Goal: Check status: Check status

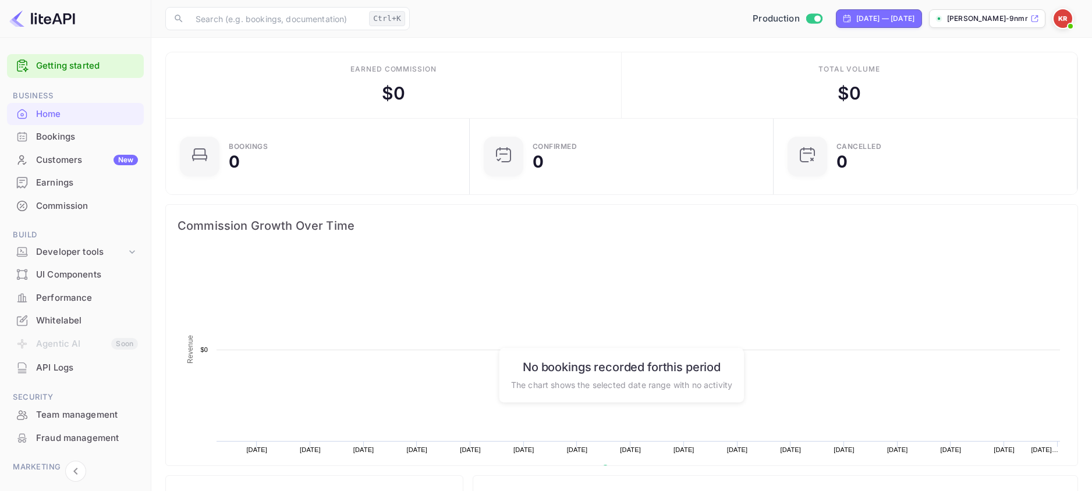
scroll to position [181, 288]
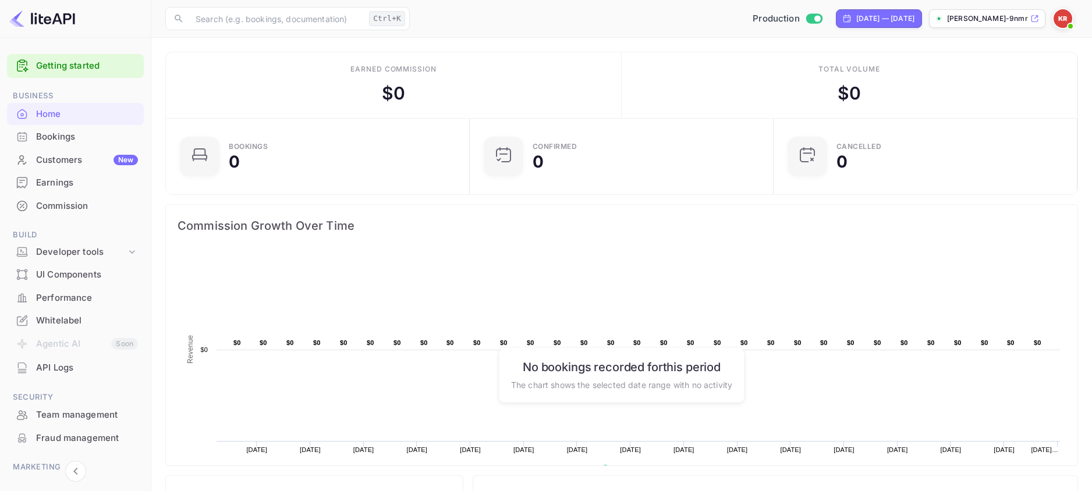
click at [70, 139] on div "Bookings" at bounding box center [87, 136] width 102 height 13
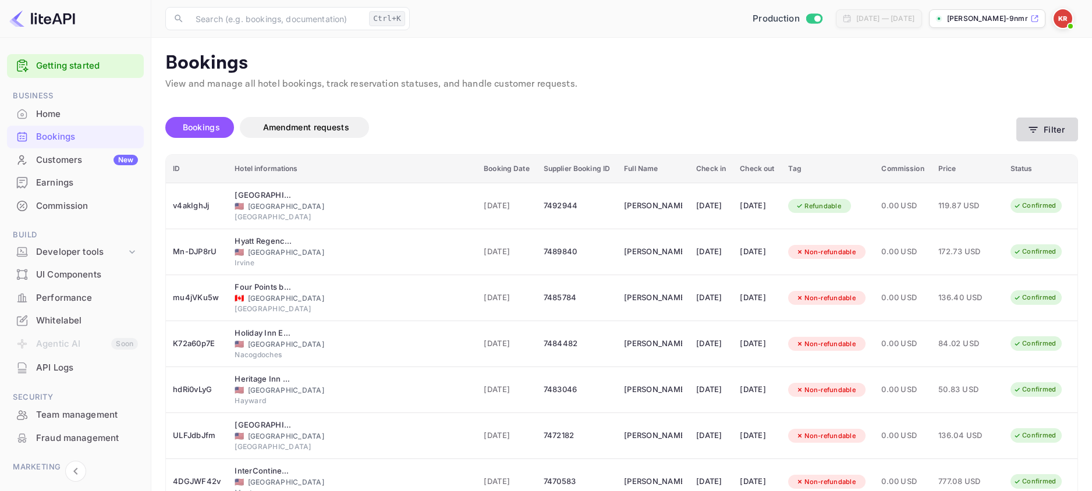
click at [1039, 127] on icon "button" at bounding box center [1034, 130] width 12 height 12
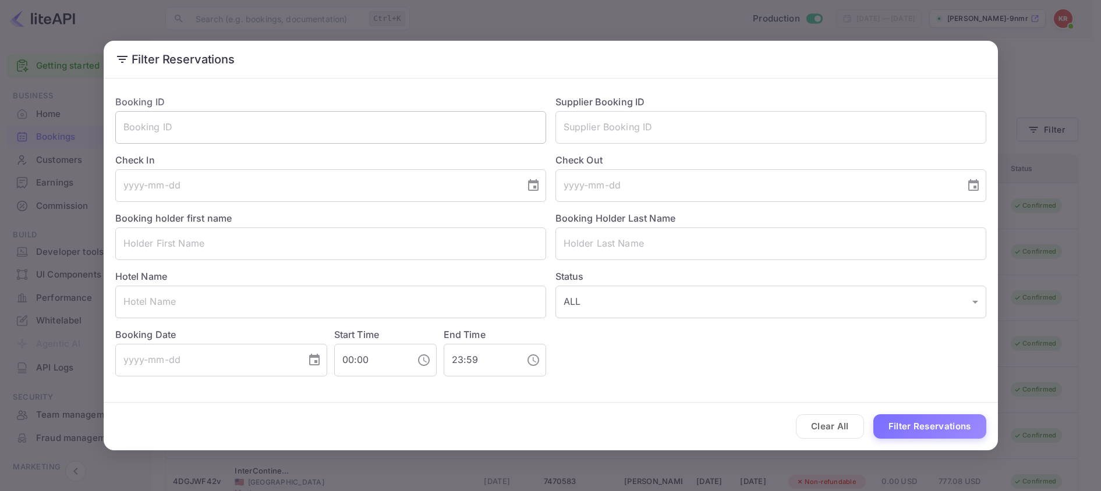
click at [158, 126] on input "text" at bounding box center [330, 127] width 431 height 33
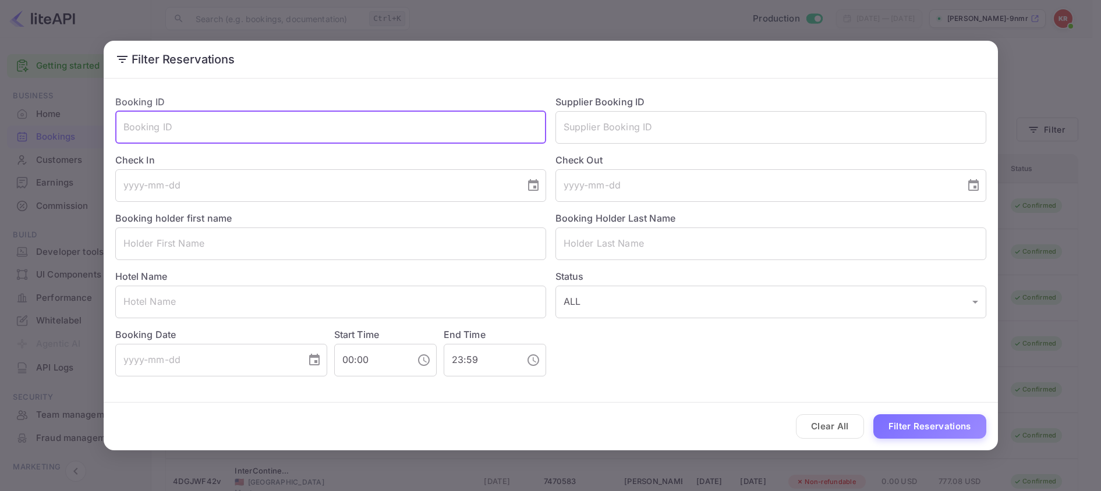
paste input "6FM5CfQZy"
type input "6FM5CfQZy"
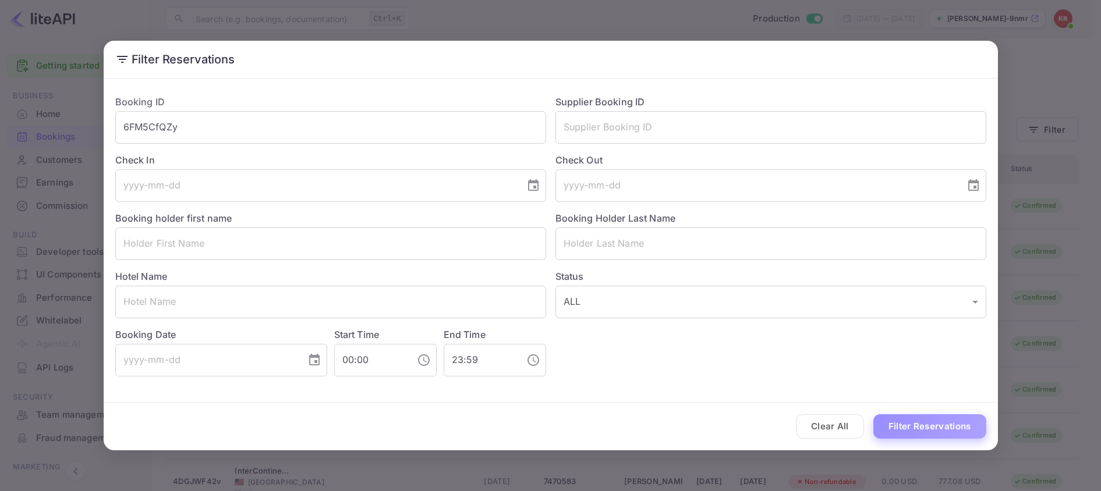
click at [915, 430] on button "Filter Reservations" at bounding box center [930, 427] width 113 height 25
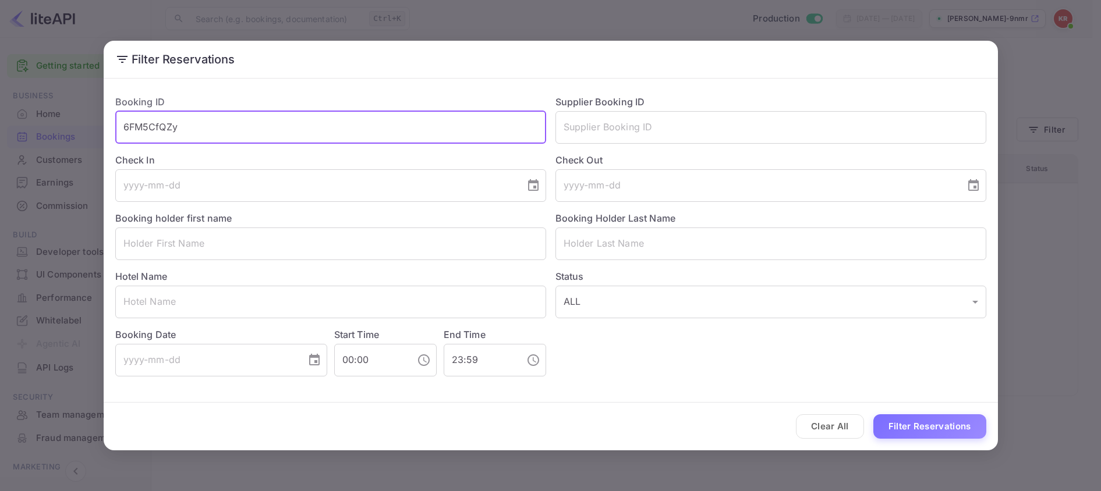
drag, startPoint x: 188, startPoint y: 131, endPoint x: 119, endPoint y: 129, distance: 68.8
click at [119, 129] on input "6FM5CfQZy" at bounding box center [330, 127] width 431 height 33
paste input "8978747"
type input "8978747"
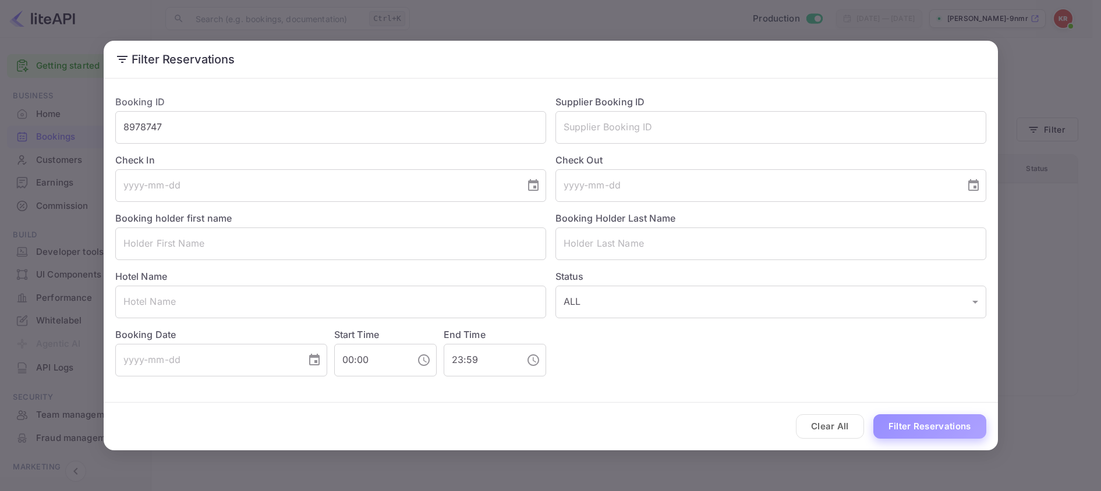
click at [917, 427] on button "Filter Reservations" at bounding box center [930, 427] width 113 height 25
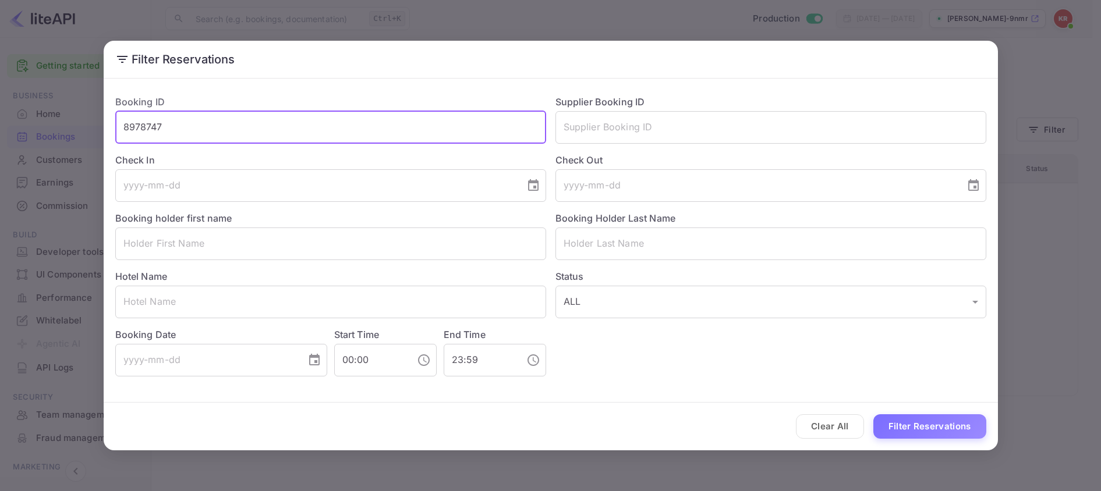
drag, startPoint x: 170, startPoint y: 123, endPoint x: 103, endPoint y: 123, distance: 67.0
click at [104, 123] on div "Booking ID 8978747 ​ Supplier Booking ID ​ Check In ​ Check Out ​ Booking holde…" at bounding box center [551, 235] width 894 height 305
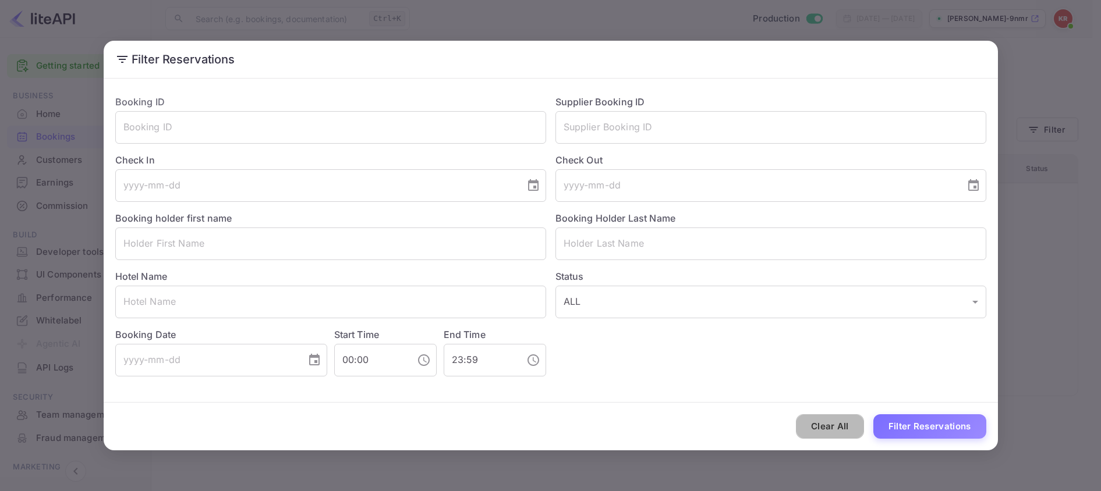
click at [828, 429] on button "Clear All" at bounding box center [830, 427] width 68 height 25
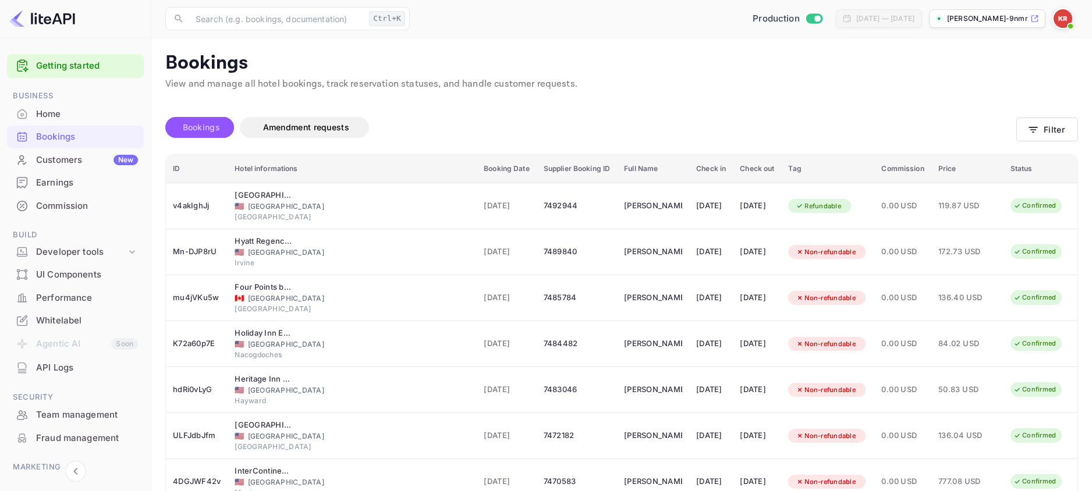
click at [201, 127] on span "Bookings" at bounding box center [201, 127] width 37 height 10
click at [191, 125] on span "Bookings" at bounding box center [201, 127] width 37 height 10
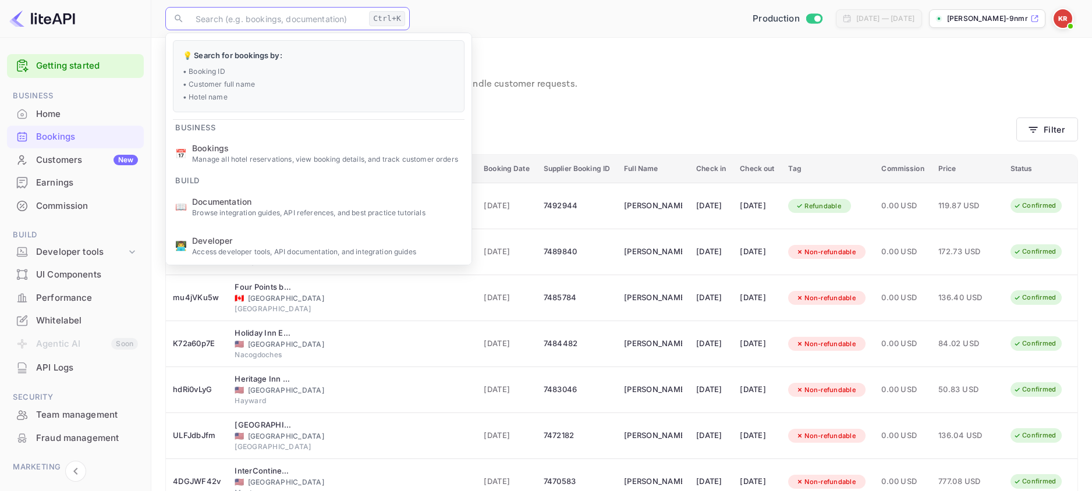
click at [220, 13] on input "text" at bounding box center [277, 18] width 176 height 23
paste input "6FM5CfQZy"
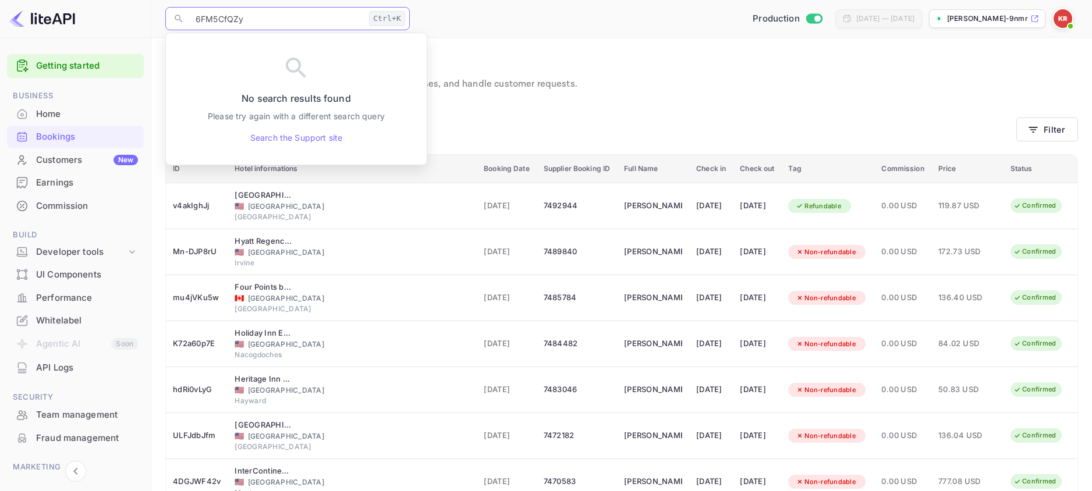
type input "6FM5CfQZy"
click at [285, 136] on link "Search the Support site" at bounding box center [296, 138] width 92 height 12
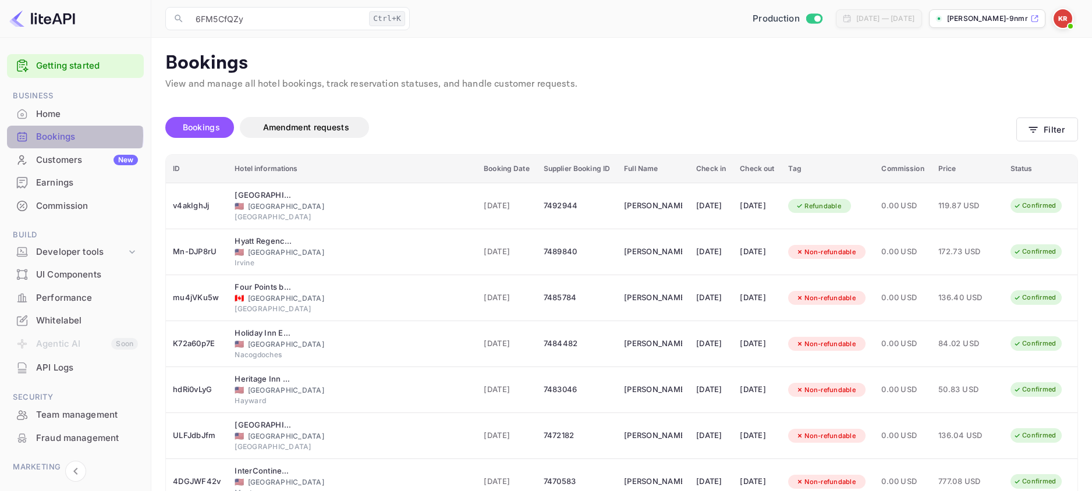
click at [68, 136] on div "Bookings" at bounding box center [87, 136] width 102 height 13
click at [971, 16] on p "[PERSON_NAME]-9nmr2.[PERSON_NAME]..." at bounding box center [987, 18] width 81 height 10
click at [295, 126] on span "Amendment requests" at bounding box center [306, 127] width 86 height 10
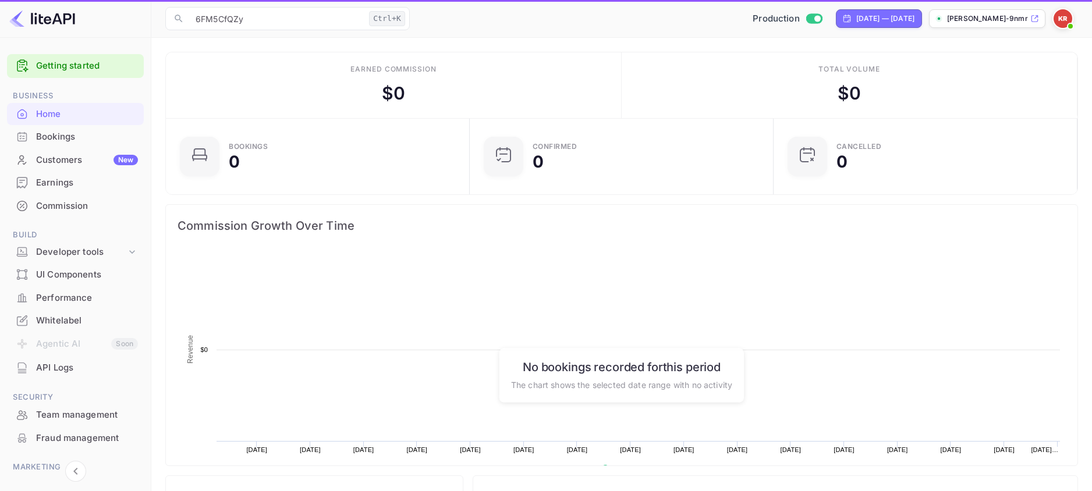
scroll to position [181, 288]
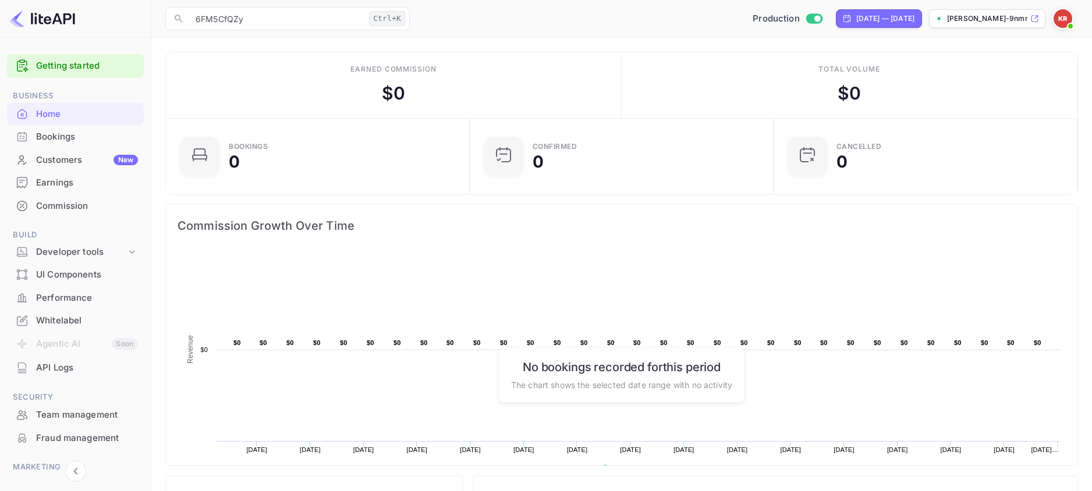
click at [59, 141] on div "Bookings" at bounding box center [87, 136] width 102 height 13
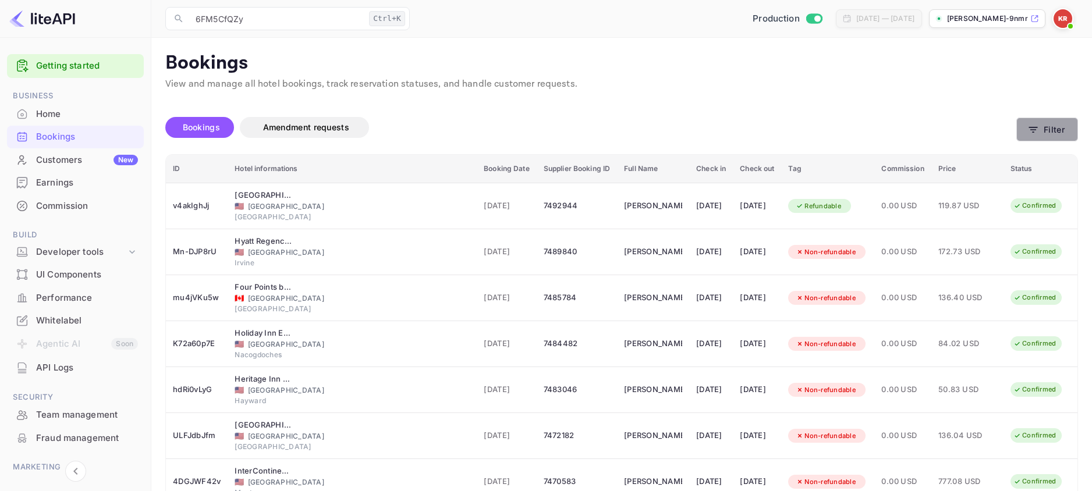
click at [1035, 128] on icon "button" at bounding box center [1034, 130] width 12 height 12
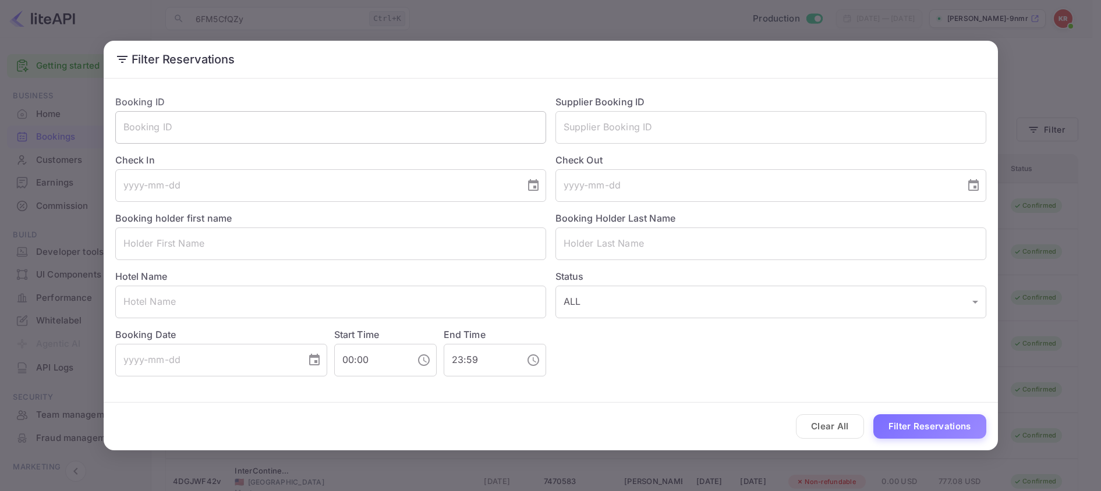
click at [126, 130] on input "text" at bounding box center [330, 127] width 431 height 33
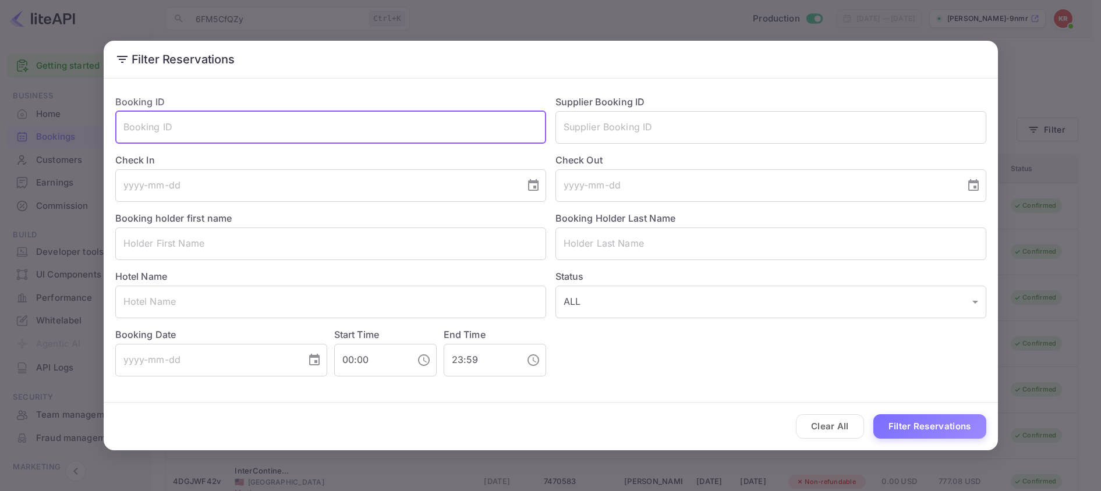
paste input "6FM5CfQZy"
type input "6FM5CfQZy"
click at [894, 429] on button "Filter Reservations" at bounding box center [930, 427] width 113 height 25
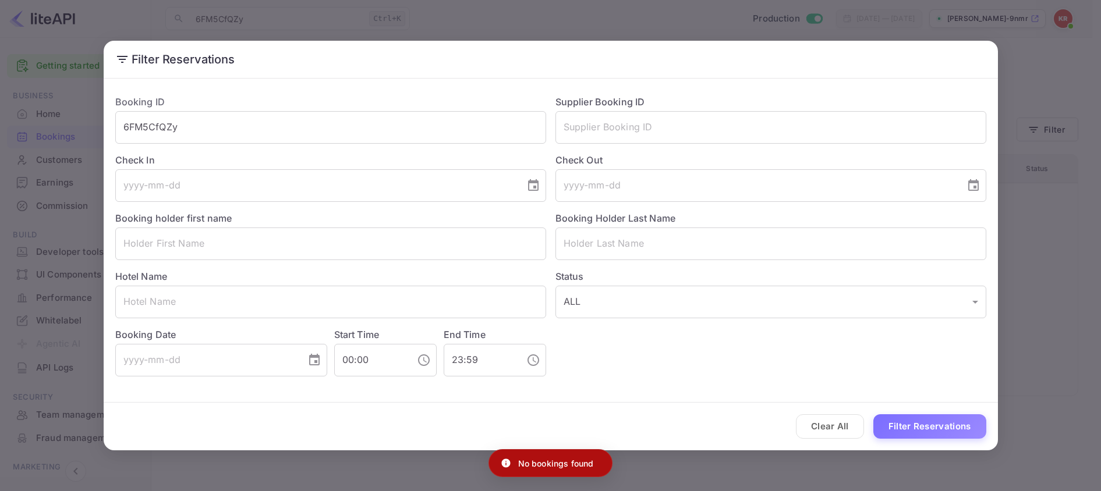
click at [236, 90] on div "Booking ID 6FM5CfQZy ​" at bounding box center [326, 115] width 440 height 58
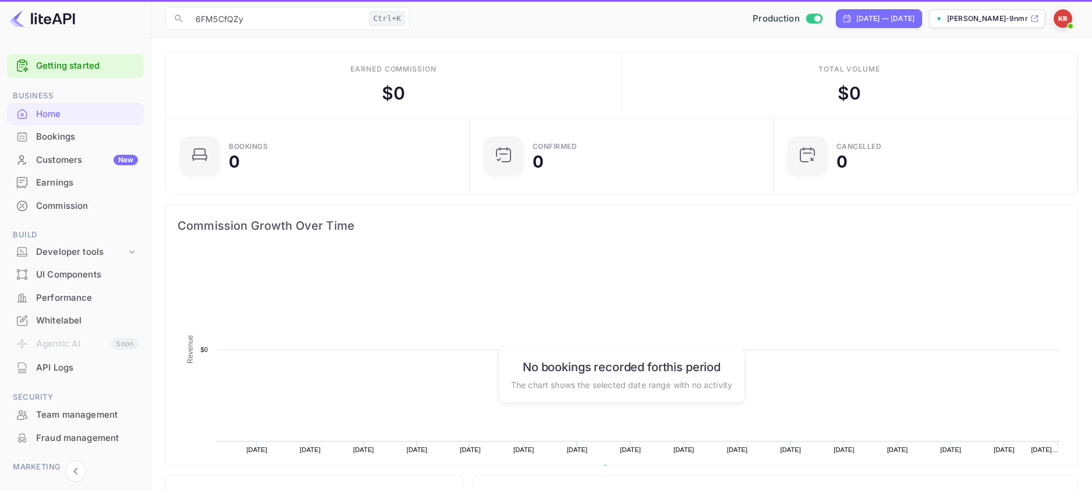
scroll to position [181, 288]
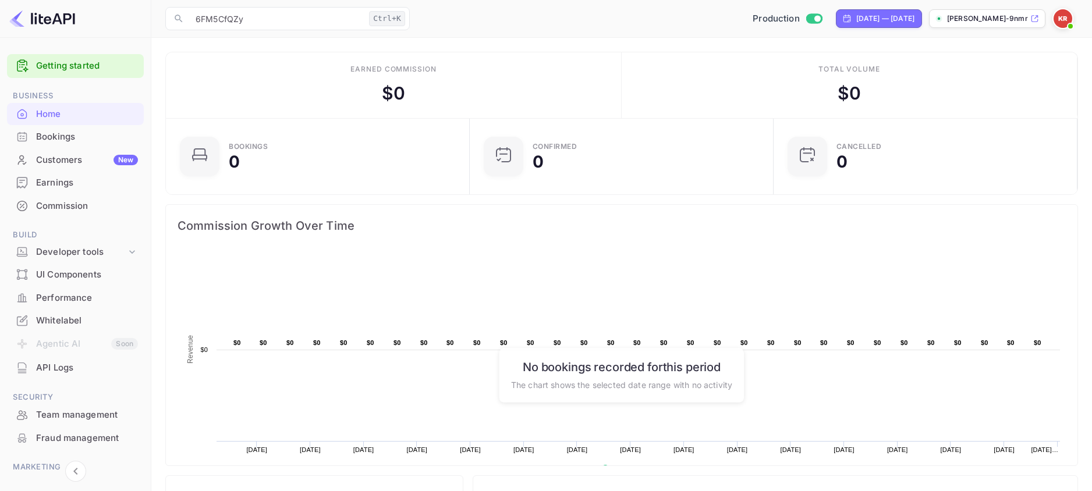
click at [123, 161] on div "New" at bounding box center [126, 160] width 24 height 10
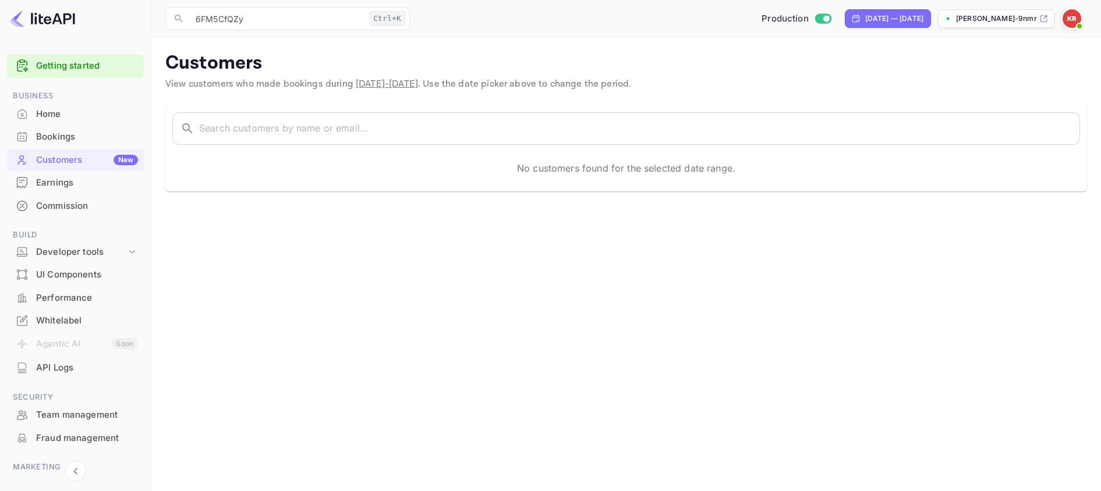
click at [60, 138] on div "Bookings" at bounding box center [87, 136] width 102 height 13
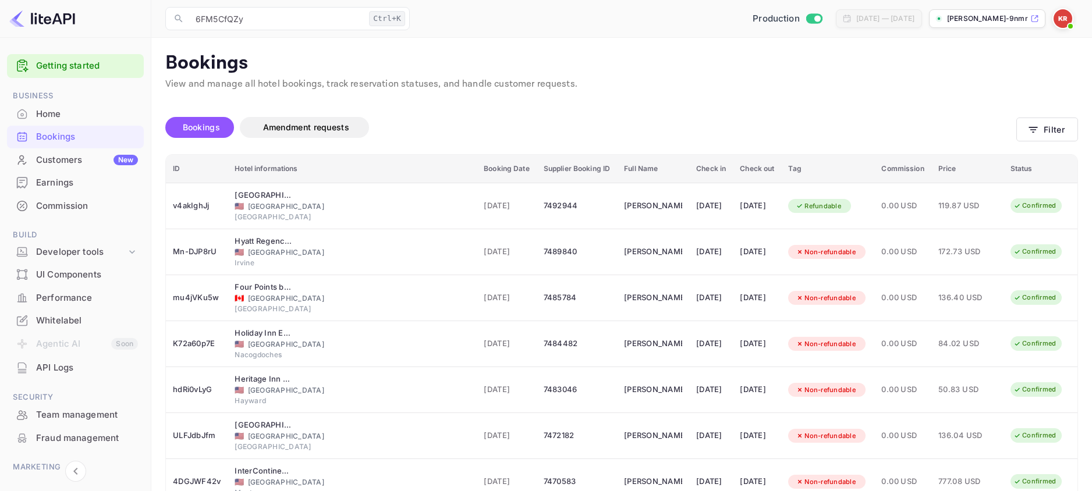
click at [186, 171] on th "ID" at bounding box center [197, 169] width 62 height 29
click at [175, 166] on th "ID" at bounding box center [197, 169] width 62 height 29
drag, startPoint x: 174, startPoint y: 168, endPoint x: 189, endPoint y: 131, distance: 40.5
click at [189, 131] on span "Bookings" at bounding box center [201, 127] width 37 height 10
drag, startPoint x: 190, startPoint y: 129, endPoint x: 180, endPoint y: 179, distance: 51.1
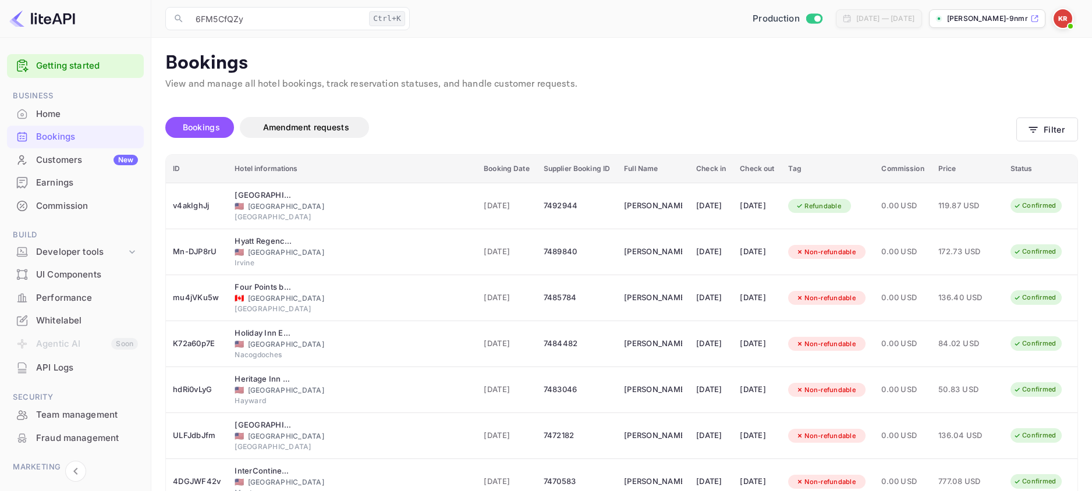
click at [180, 179] on th "ID" at bounding box center [197, 169] width 62 height 29
click at [190, 130] on span "Bookings" at bounding box center [201, 127] width 37 height 10
drag, startPoint x: 190, startPoint y: 130, endPoint x: 178, endPoint y: 168, distance: 40.2
click at [178, 168] on th "ID" at bounding box center [197, 169] width 62 height 29
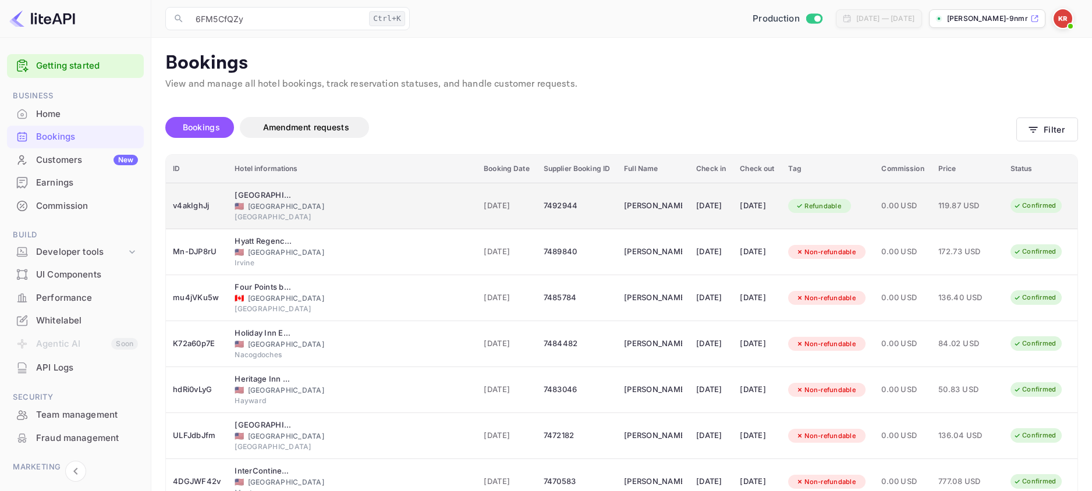
drag, startPoint x: 178, startPoint y: 168, endPoint x: 169, endPoint y: 199, distance: 31.7
click at [169, 199] on td "v4akIghJj" at bounding box center [197, 206] width 62 height 47
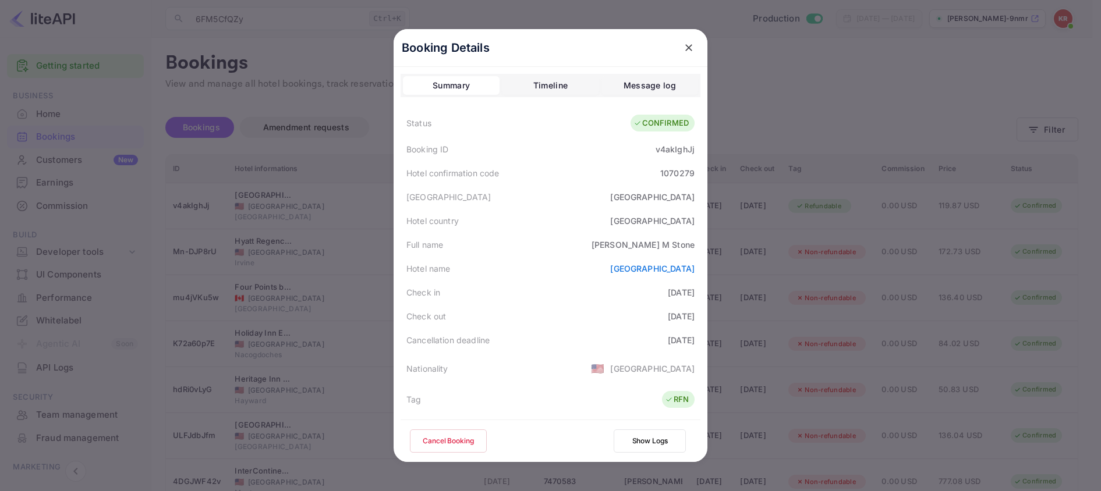
click at [685, 48] on icon "close" at bounding box center [688, 47] width 7 height 7
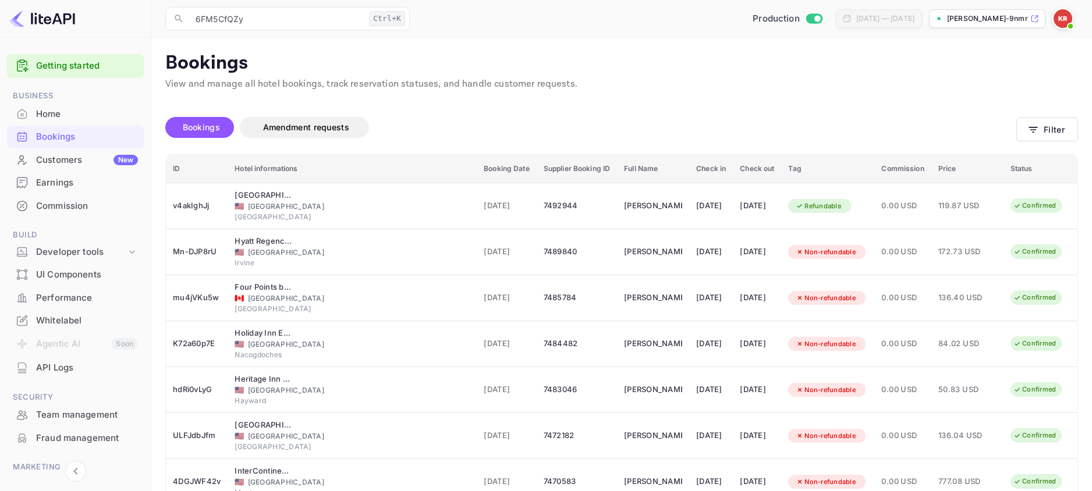
click at [111, 65] on link "Getting started" at bounding box center [87, 65] width 102 height 13
click at [190, 174] on th "ID" at bounding box center [197, 169] width 62 height 29
click at [184, 165] on th "ID" at bounding box center [197, 169] width 62 height 29
drag, startPoint x: 184, startPoint y: 165, endPoint x: 178, endPoint y: 170, distance: 7.9
click at [178, 170] on th "ID" at bounding box center [197, 169] width 62 height 29
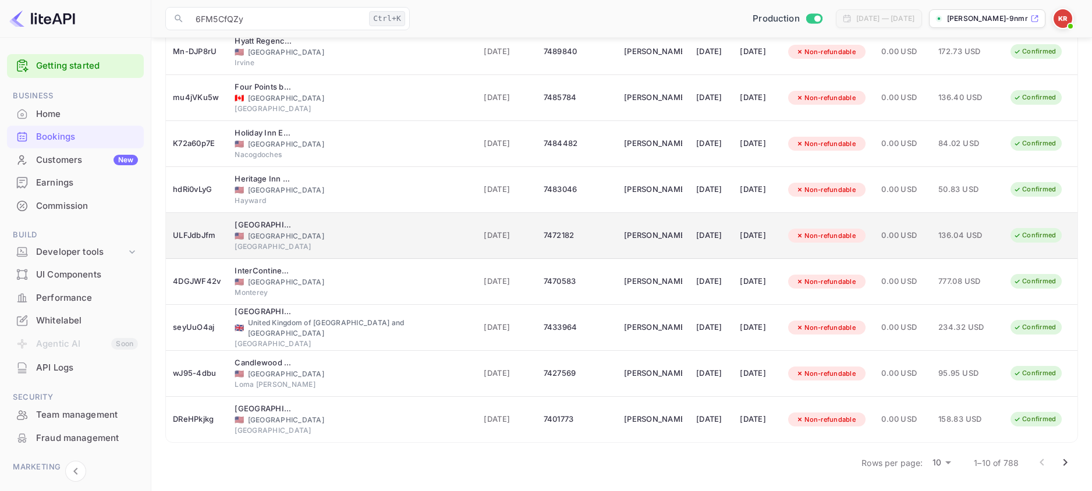
scroll to position [201, 0]
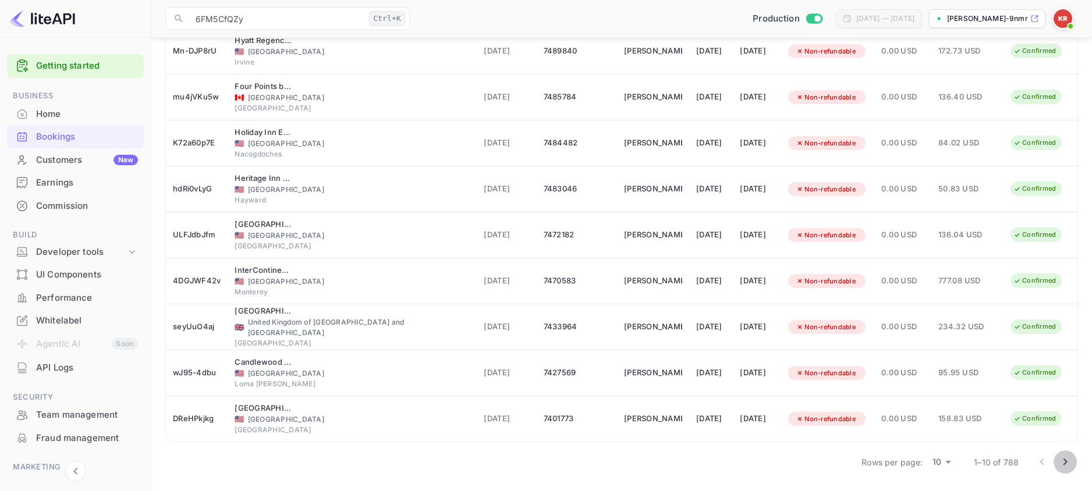
click at [1065, 461] on icon "Go to next page" at bounding box center [1066, 462] width 14 height 14
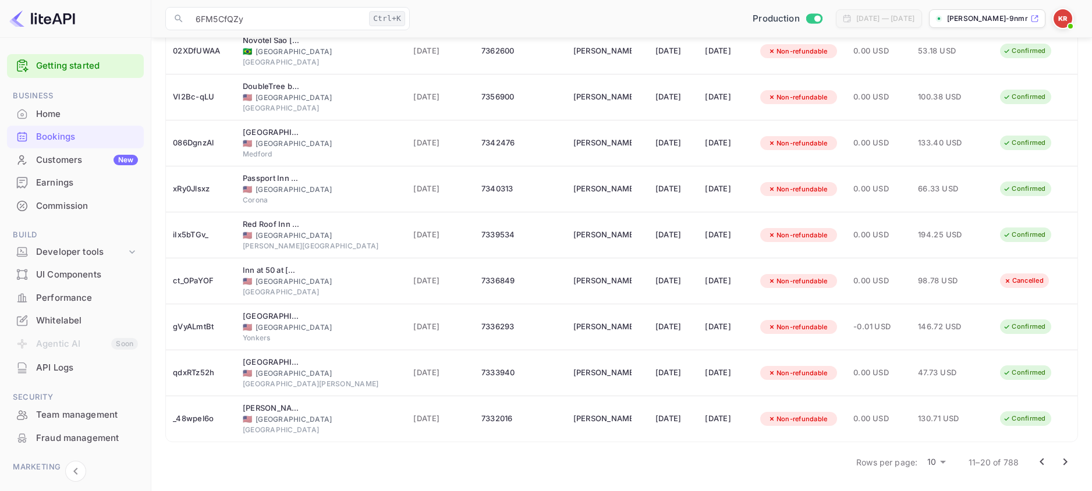
click at [1067, 464] on icon "Go to next page" at bounding box center [1066, 462] width 14 height 14
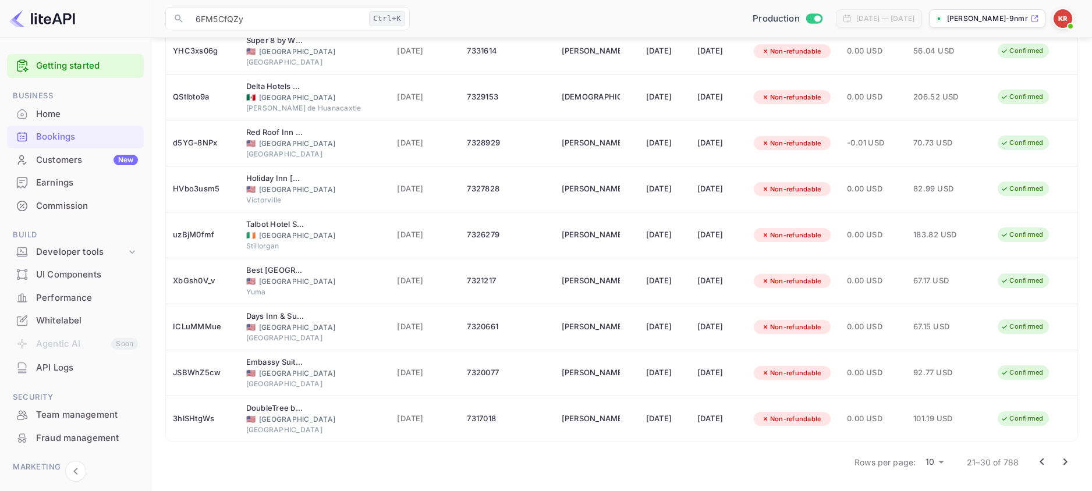
click at [1066, 465] on icon "Go to next page" at bounding box center [1066, 462] width 14 height 14
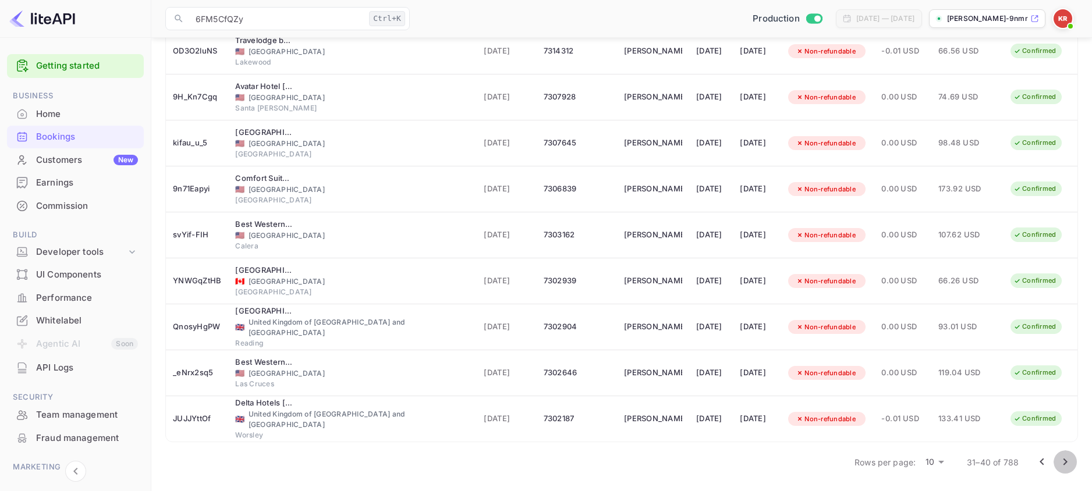
click at [1066, 465] on icon "Go to next page" at bounding box center [1066, 462] width 14 height 14
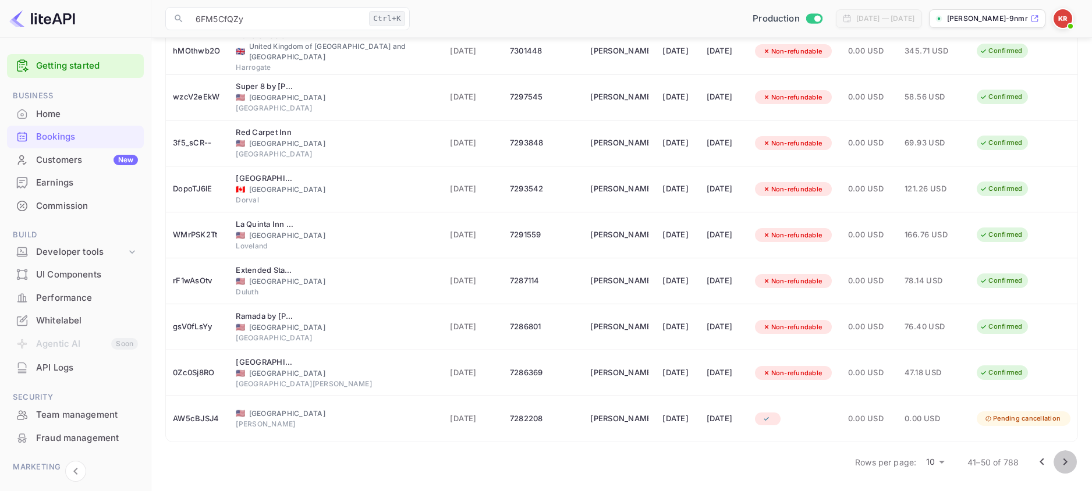
click at [1066, 465] on icon "Go to next page" at bounding box center [1066, 462] width 14 height 14
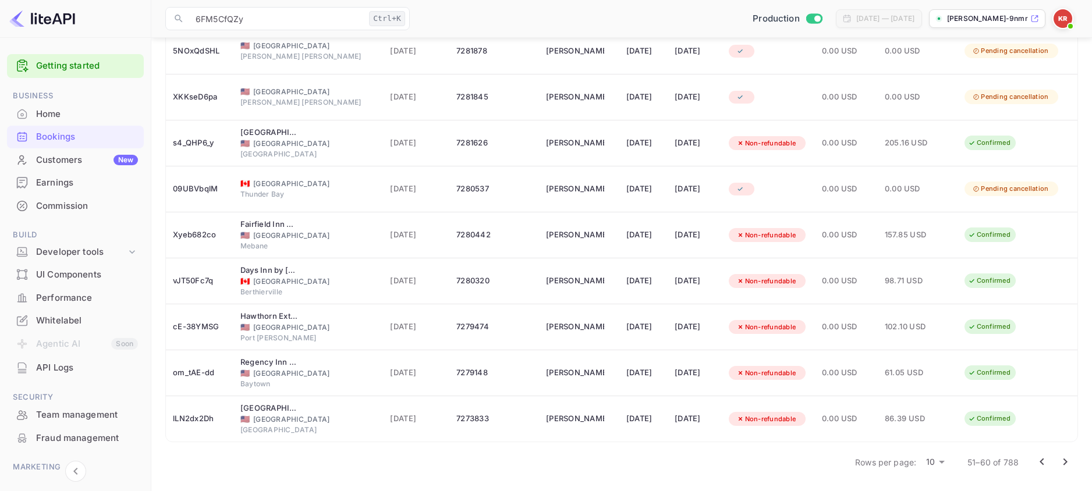
click at [1066, 465] on icon "Go to next page" at bounding box center [1066, 462] width 14 height 14
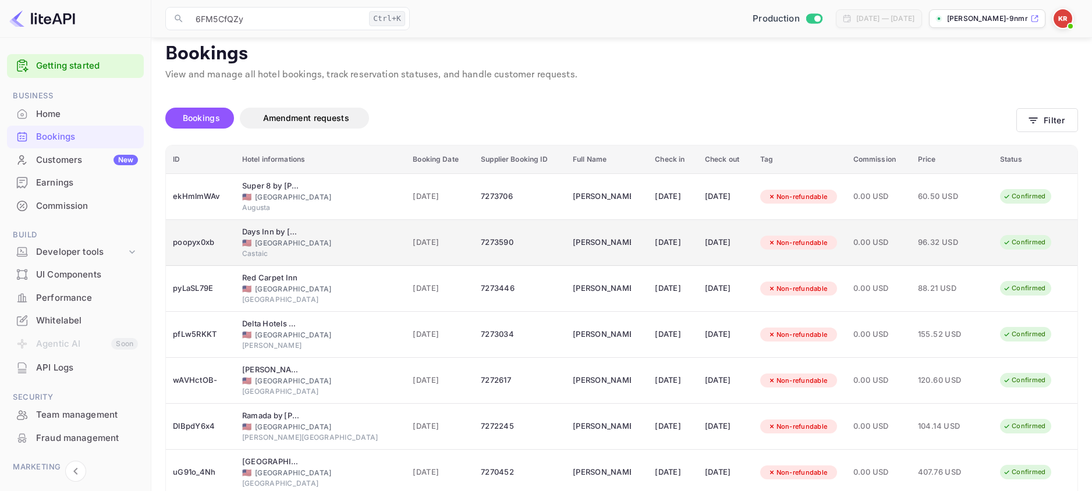
scroll to position [0, 0]
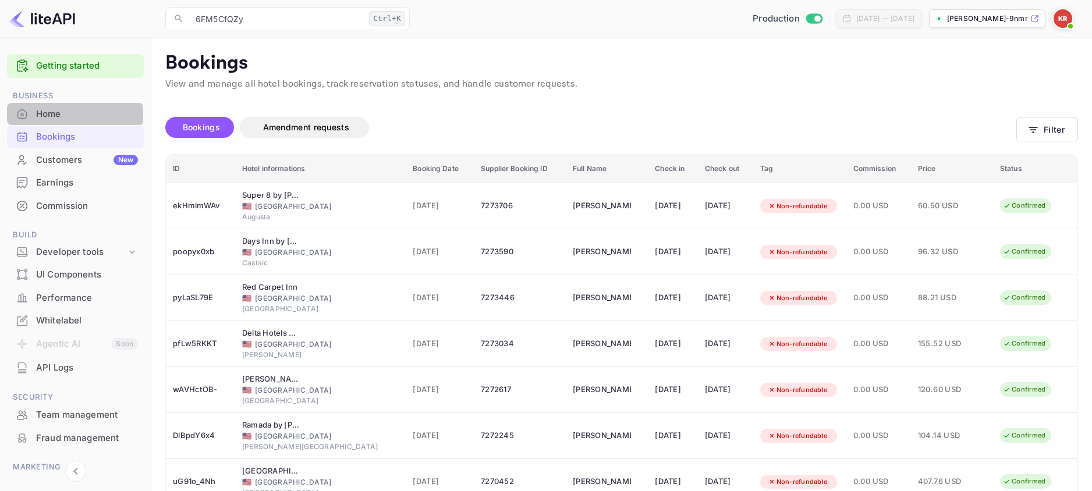
click at [52, 115] on div "Home" at bounding box center [87, 114] width 102 height 13
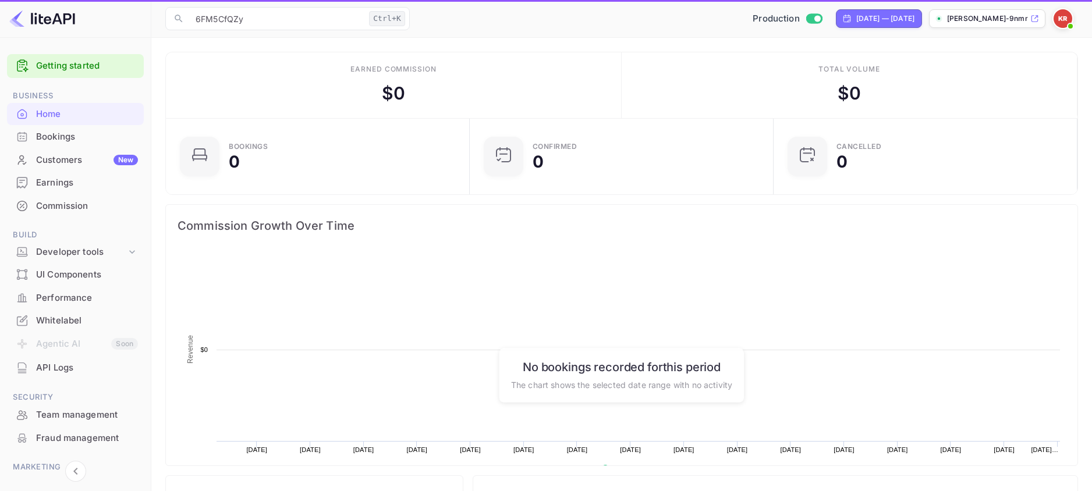
scroll to position [181, 288]
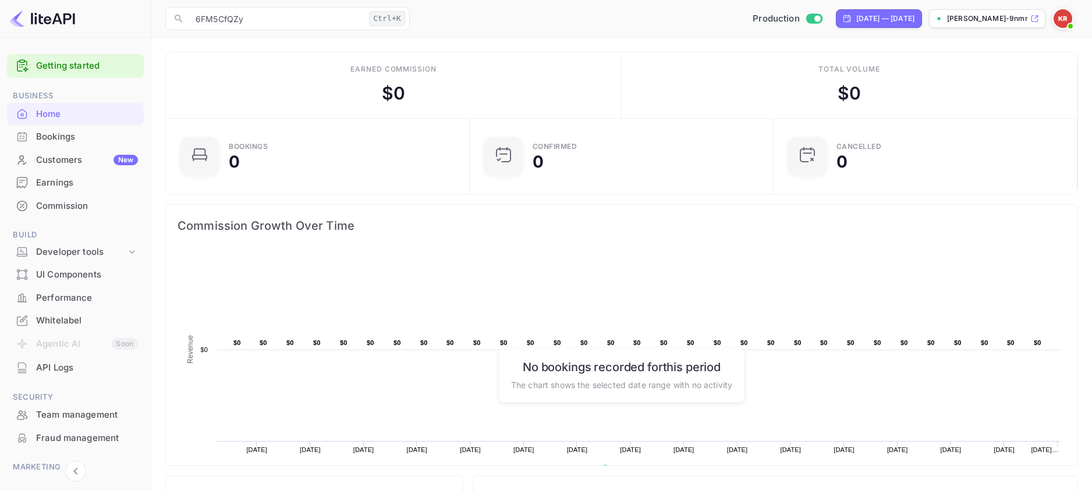
click at [45, 137] on div "Bookings" at bounding box center [87, 136] width 102 height 13
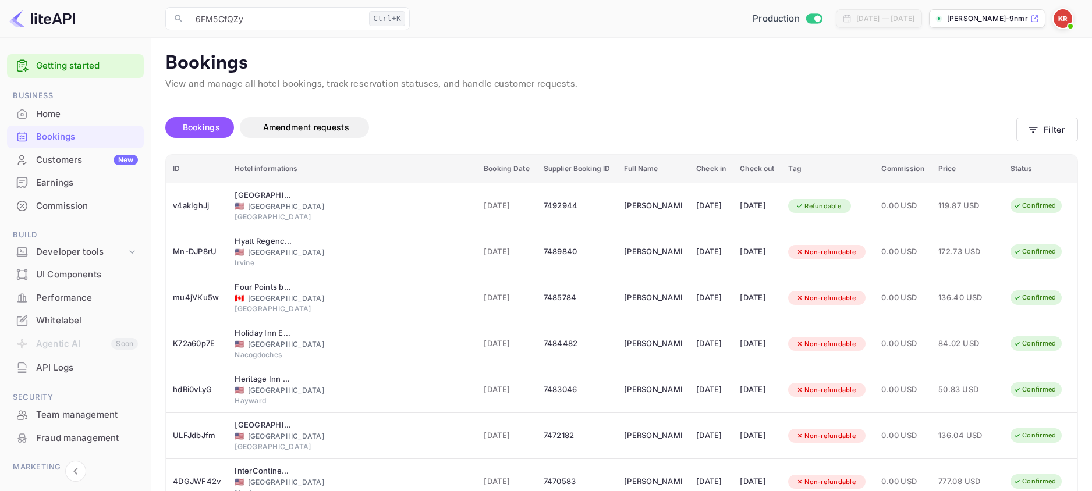
click at [1061, 24] on img at bounding box center [1063, 18] width 19 height 19
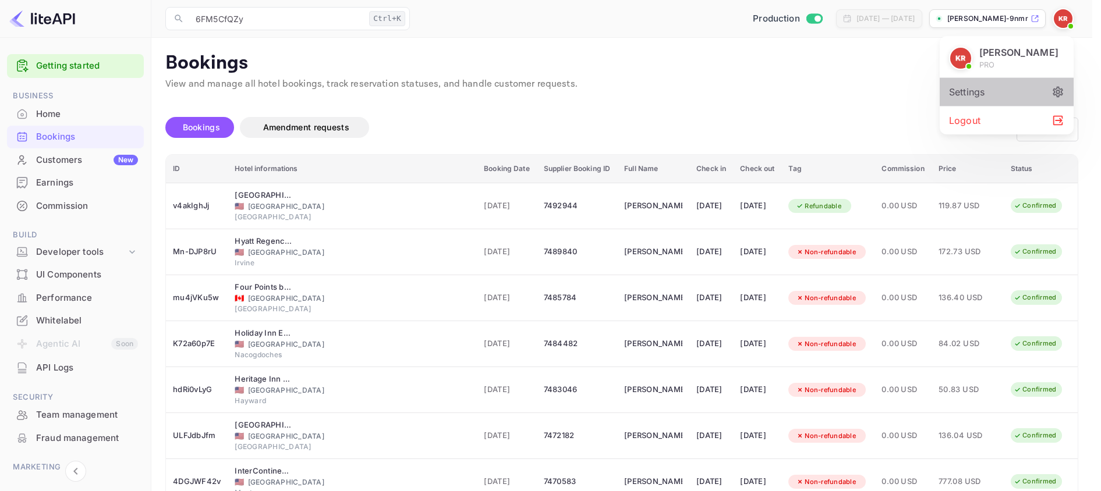
click at [1031, 93] on div "Settings" at bounding box center [1007, 92] width 134 height 28
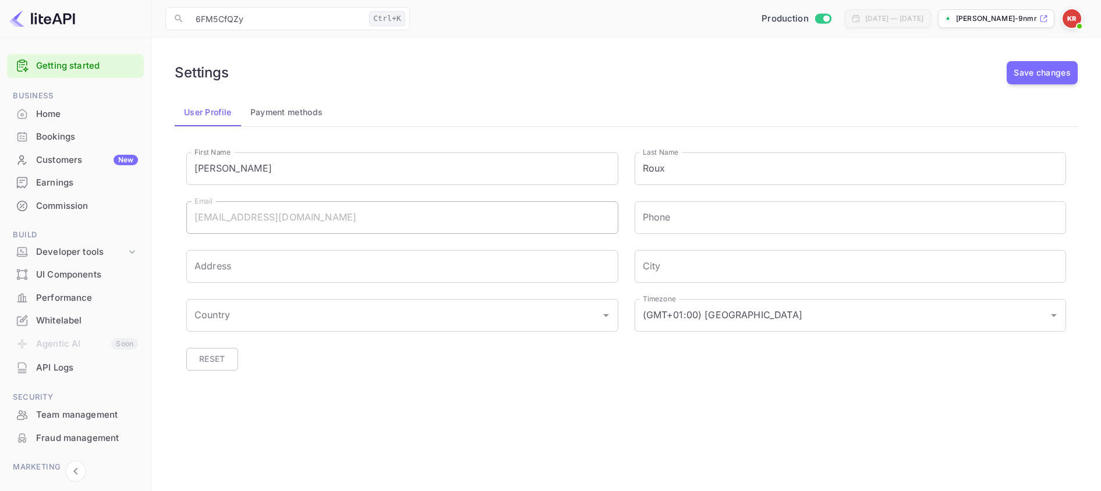
click at [228, 113] on div "[PERSON_NAME] PRO Settings Logout" at bounding box center [550, 245] width 1101 height 491
click at [59, 136] on div "[PERSON_NAME] PRO Settings Logout" at bounding box center [550, 245] width 1101 height 491
click at [55, 159] on div "[PERSON_NAME] PRO Settings Logout" at bounding box center [550, 245] width 1101 height 491
click at [121, 160] on div "[PERSON_NAME] PRO Settings Logout" at bounding box center [550, 245] width 1101 height 491
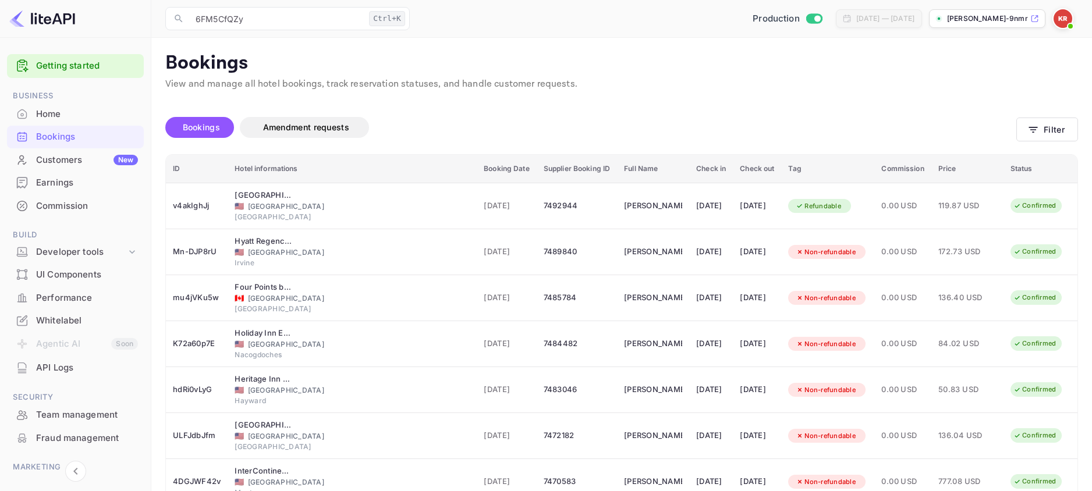
click at [190, 167] on th "ID" at bounding box center [197, 169] width 62 height 29
drag, startPoint x: 190, startPoint y: 201, endPoint x: 178, endPoint y: 171, distance: 32.7
drag, startPoint x: 178, startPoint y: 171, endPoint x: 68, endPoint y: 136, distance: 115.5
click at [68, 136] on div "Bookings" at bounding box center [87, 136] width 102 height 13
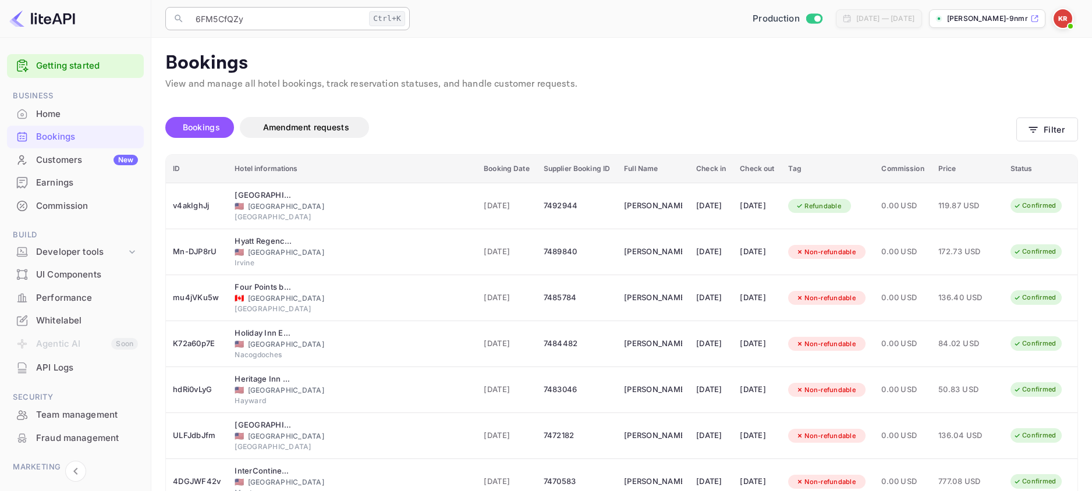
click at [324, 17] on input "6FM5CfQZy" at bounding box center [277, 18] width 176 height 23
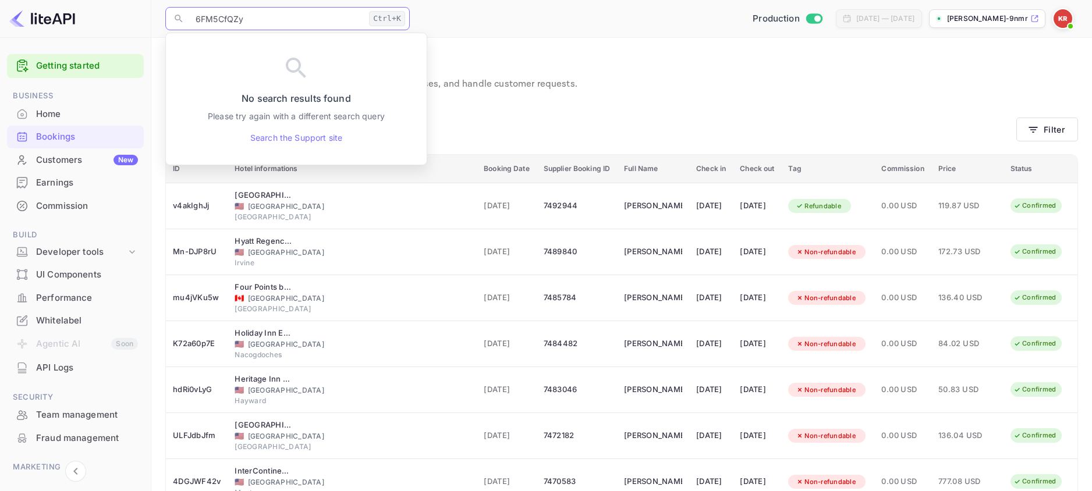
click at [295, 22] on input "6FM5CfQZy" at bounding box center [277, 18] width 176 height 23
click at [650, 116] on div "Bookings Amendment requests" at bounding box center [590, 129] width 851 height 49
